Goal: Navigation & Orientation: Find specific page/section

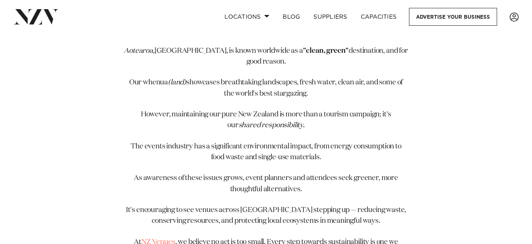
scroll to position [366, 0]
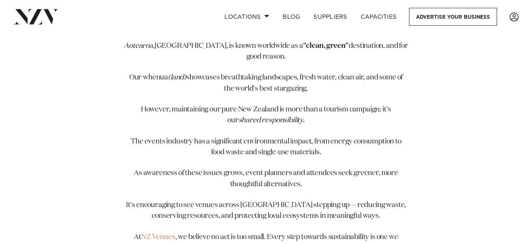
click at [303, 45] on strong ""clean, green"" at bounding box center [326, 45] width 46 height 7
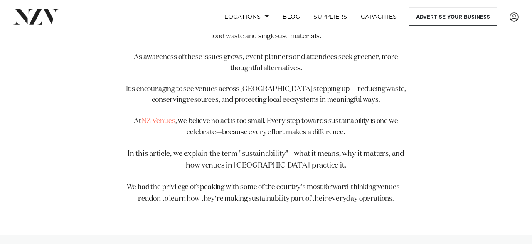
scroll to position [482, 0]
click at [157, 123] on link "NZ Venues" at bounding box center [158, 120] width 34 height 7
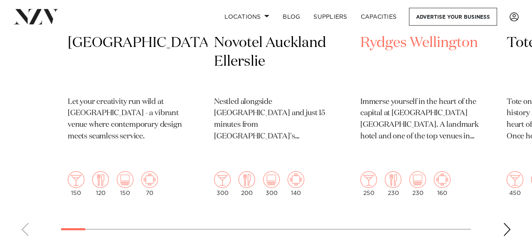
scroll to position [477, 0]
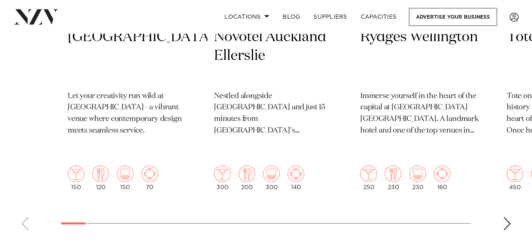
click at [503, 202] on swiper-container "[GEOGRAPHIC_DATA] Let your creativity run wild at [GEOGRAPHIC_DATA] - a vibrant…" at bounding box center [266, 34] width 532 height 405
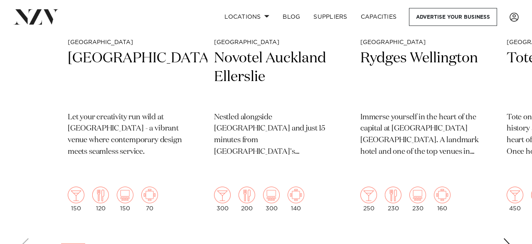
click at [508, 238] on div "Next slide" at bounding box center [507, 244] width 8 height 13
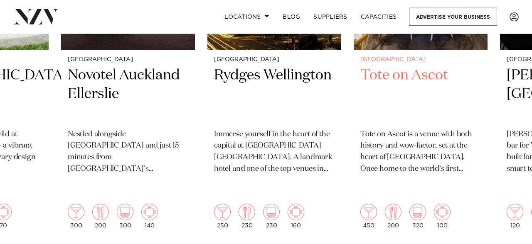
scroll to position [470, 0]
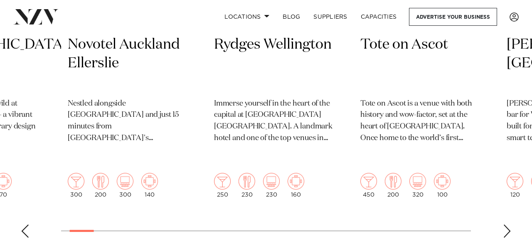
click at [503, 224] on div "Next slide" at bounding box center [507, 230] width 8 height 13
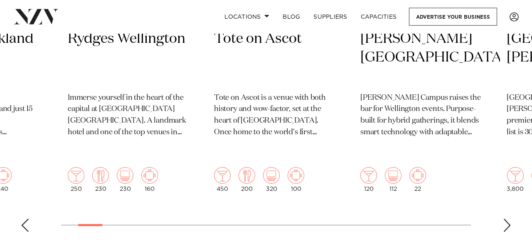
scroll to position [476, 0]
click at [504, 218] on div "Next slide" at bounding box center [507, 224] width 8 height 13
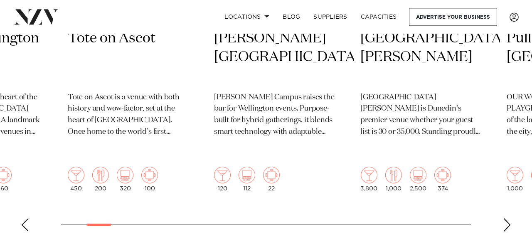
click at [505, 218] on div "Next slide" at bounding box center [507, 224] width 8 height 13
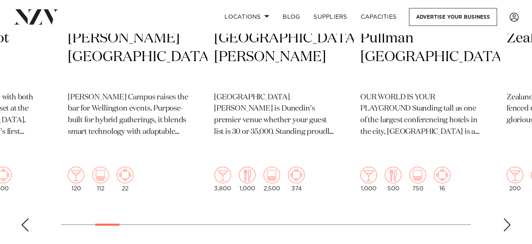
click at [505, 218] on div "Next slide" at bounding box center [507, 224] width 8 height 13
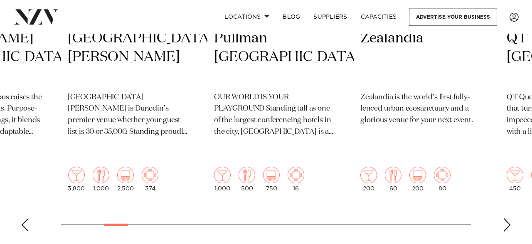
click at [505, 218] on div "Next slide" at bounding box center [507, 224] width 8 height 13
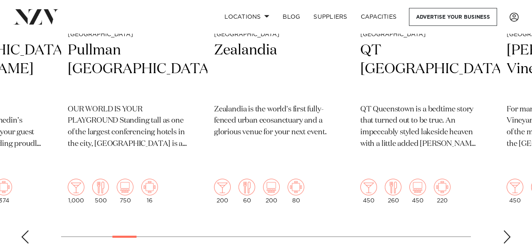
scroll to position [465, 0]
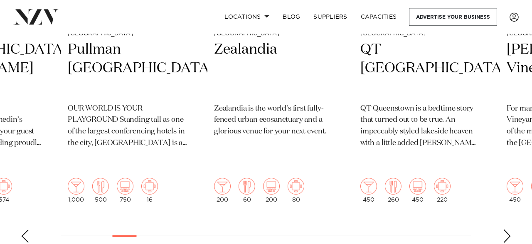
click at [508, 229] on div "Next slide" at bounding box center [507, 235] width 8 height 13
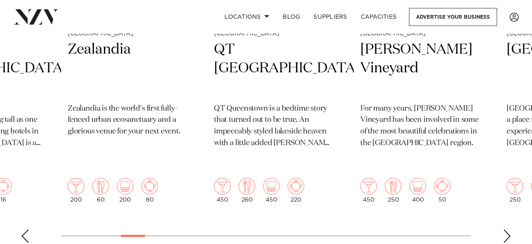
click at [508, 229] on div "Next slide" at bounding box center [507, 235] width 8 height 13
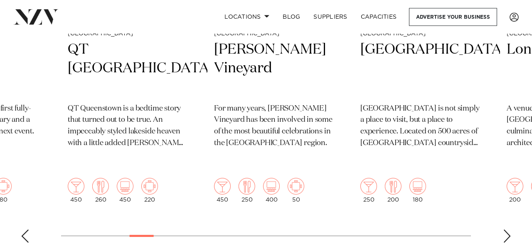
click at [508, 229] on div "Next slide" at bounding box center [507, 235] width 8 height 13
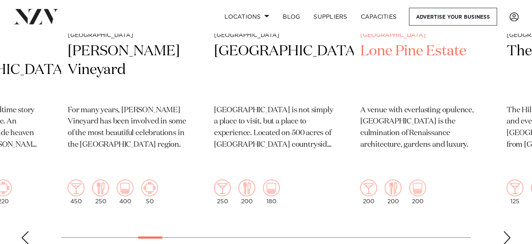
scroll to position [464, 0]
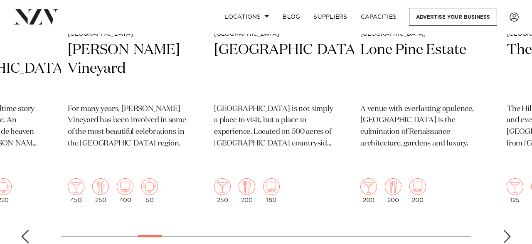
click at [507, 230] on div "Next slide" at bounding box center [507, 236] width 8 height 13
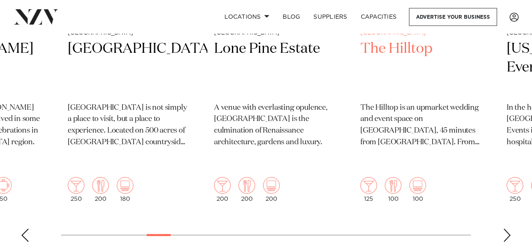
scroll to position [466, 0]
click at [509, 229] on div "Next slide" at bounding box center [507, 235] width 8 height 13
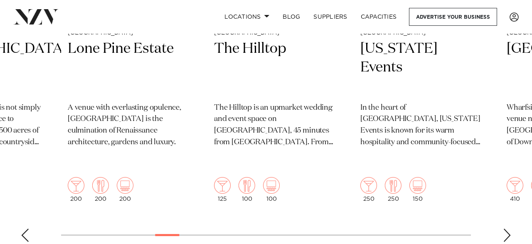
click at [509, 229] on div "Next slide" at bounding box center [507, 235] width 8 height 13
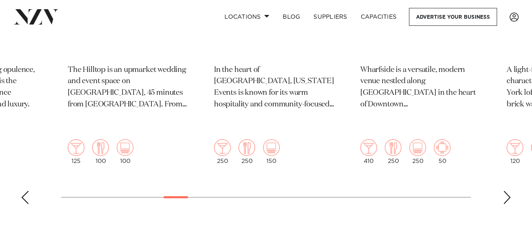
scroll to position [510, 0]
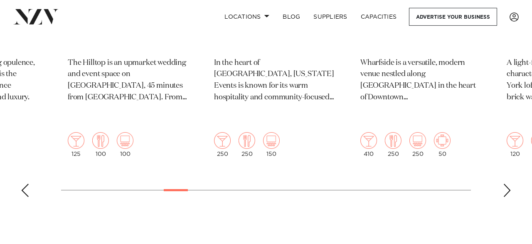
click at [505, 184] on div "Next slide" at bounding box center [507, 190] width 8 height 13
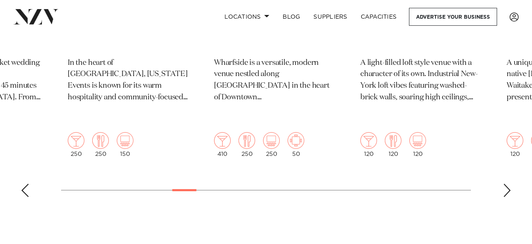
click at [505, 184] on div "Next slide" at bounding box center [507, 190] width 8 height 13
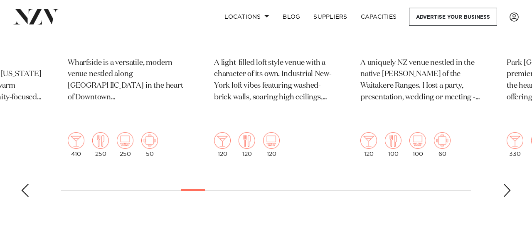
click at [505, 184] on div "Next slide" at bounding box center [507, 190] width 8 height 13
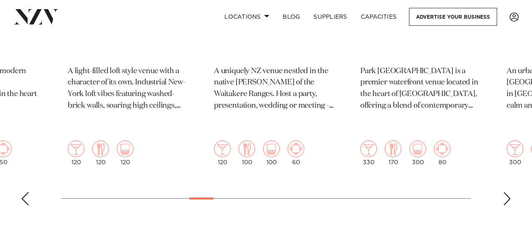
scroll to position [503, 0]
click at [506, 191] on div "Next slide" at bounding box center [507, 197] width 8 height 13
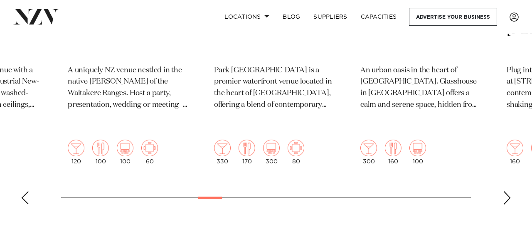
click at [506, 191] on div "Next slide" at bounding box center [507, 197] width 8 height 13
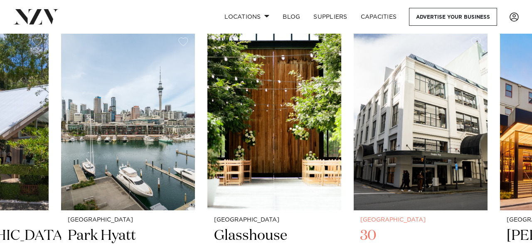
scroll to position [278, 0]
